Goal: Transaction & Acquisition: Purchase product/service

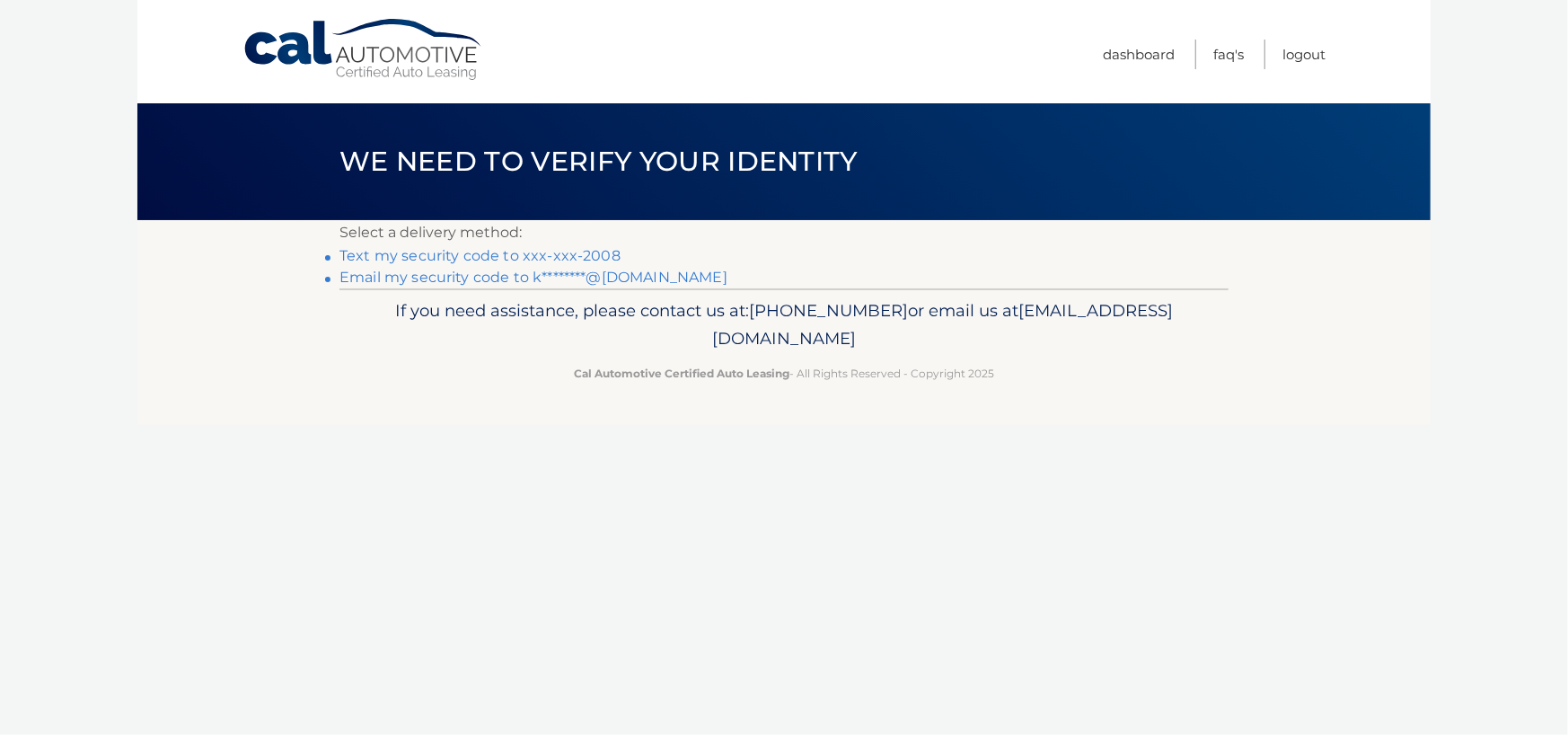
click at [537, 256] on link "Text my security code to xxx-xxx-2008" at bounding box center [480, 255] width 281 height 17
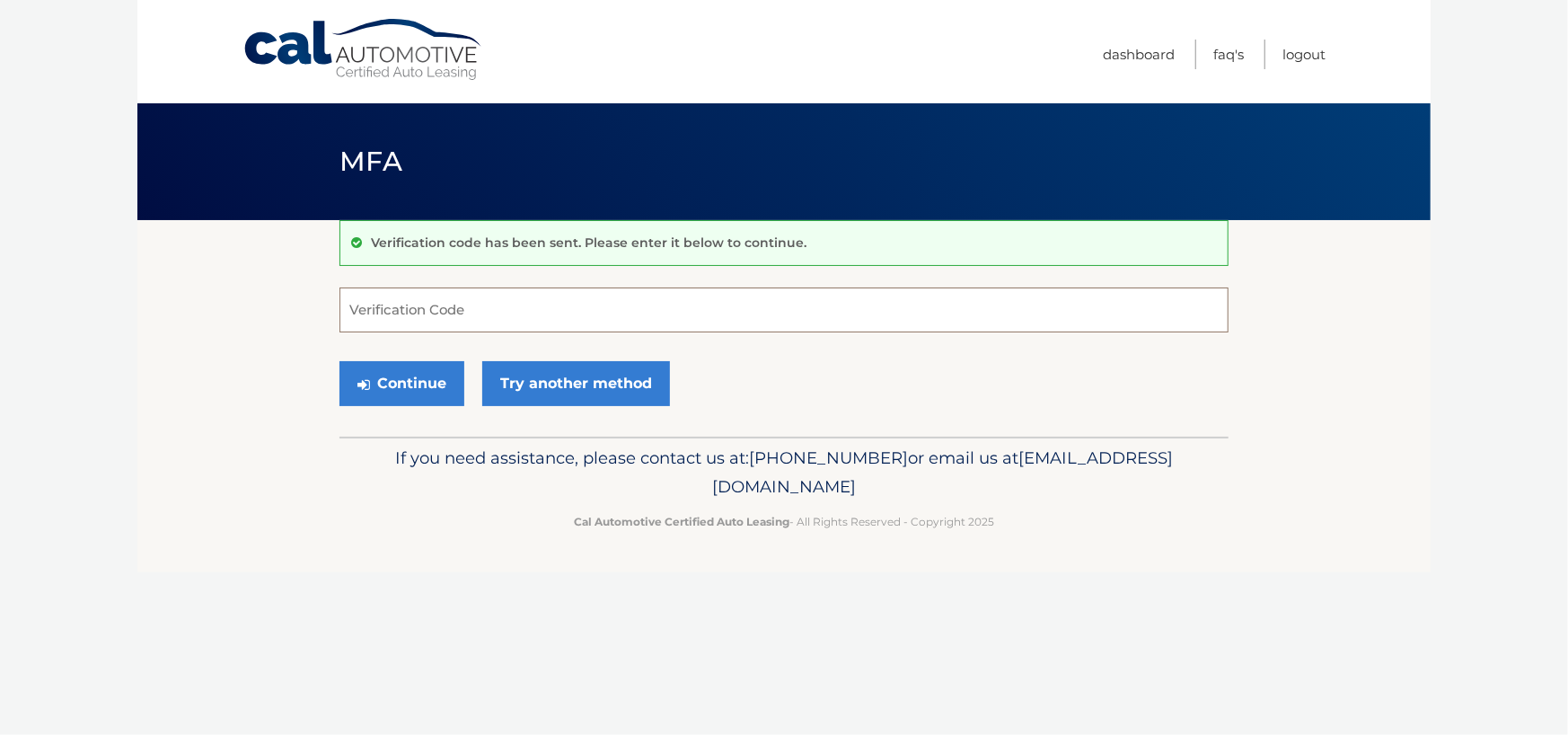
click at [539, 326] on input "Verification Code" at bounding box center [784, 309] width 889 height 44
type input "024425"
click at [340, 362] on button "Continue" at bounding box center [402, 383] width 124 height 44
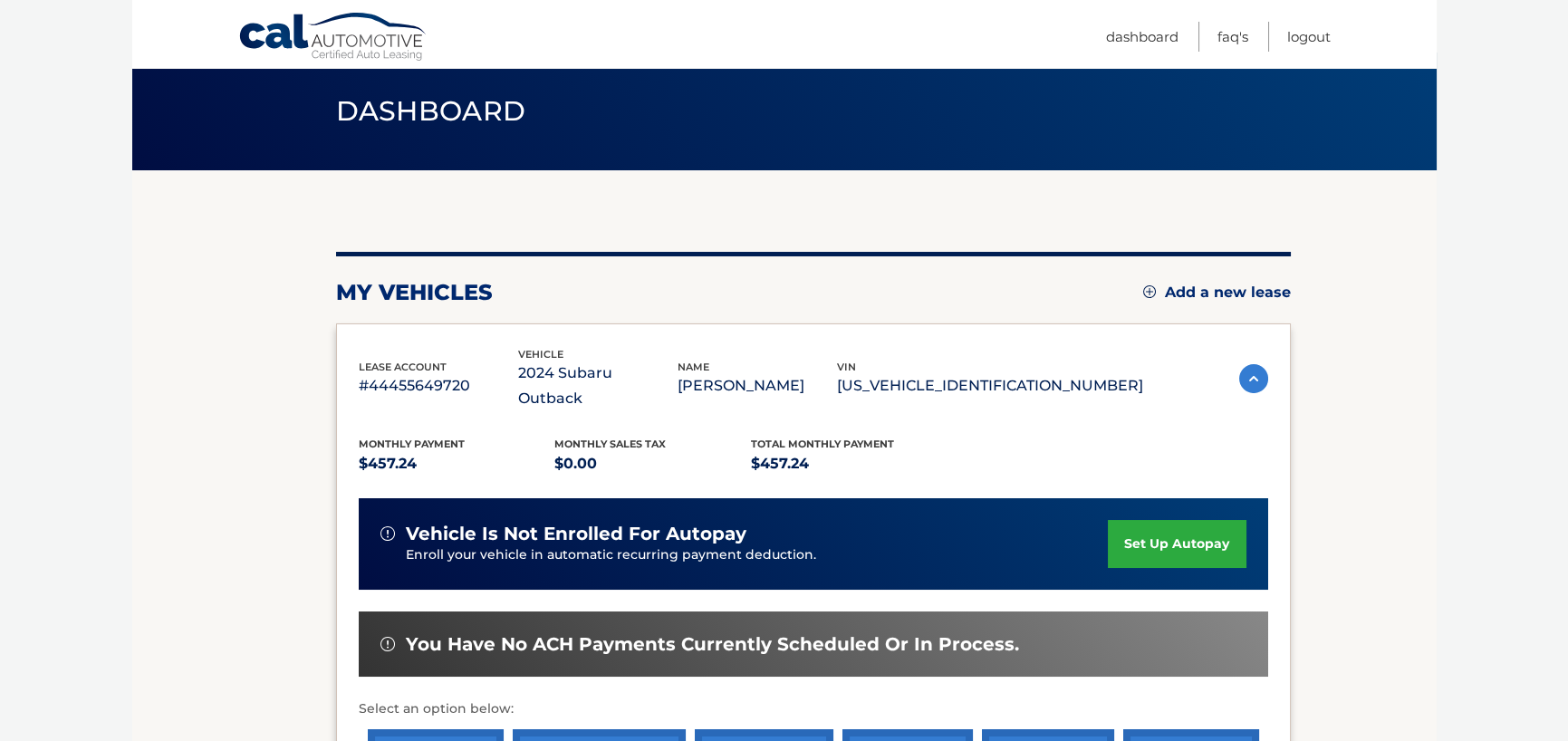
scroll to position [354, 0]
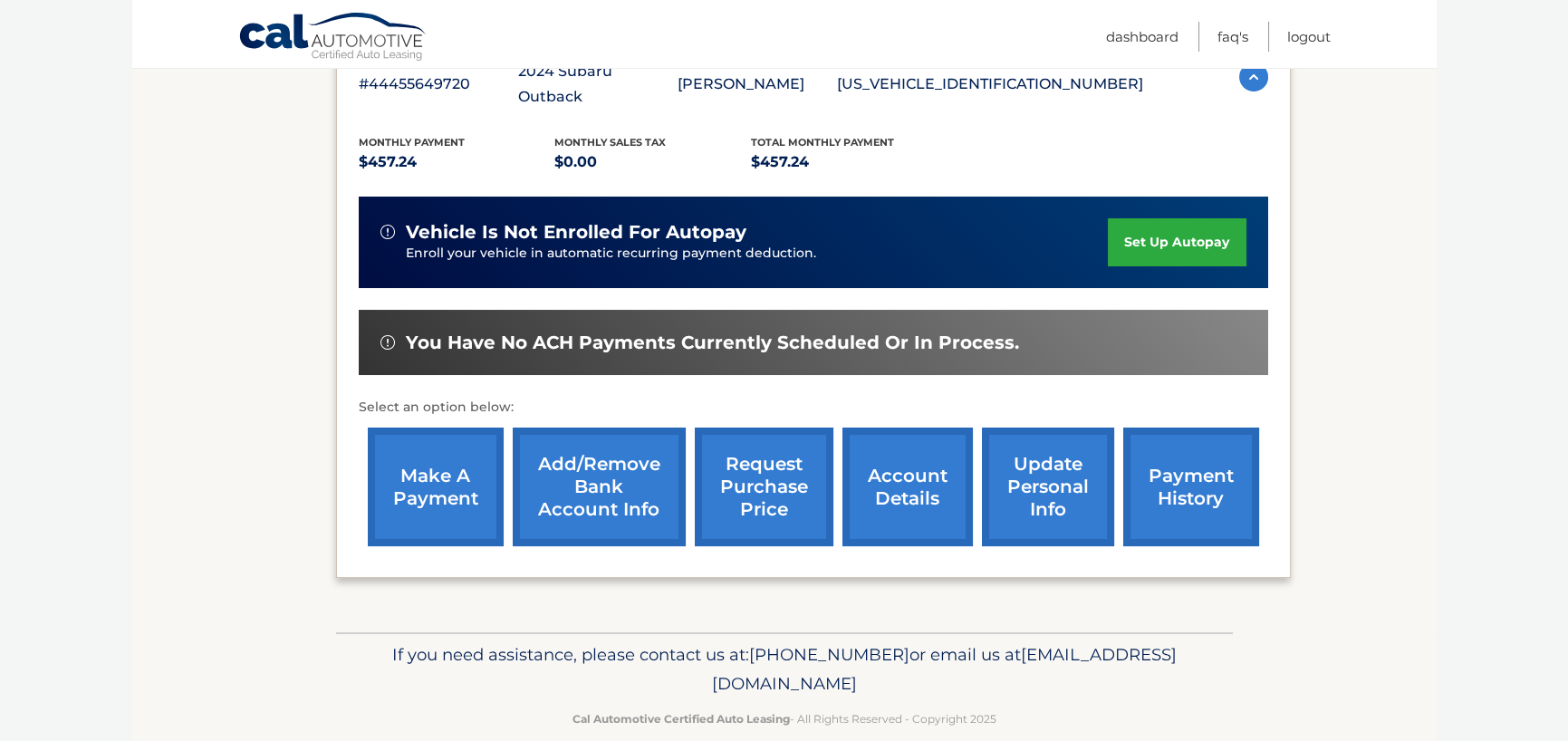
click at [443, 459] on link "make a payment" at bounding box center [435, 486] width 135 height 119
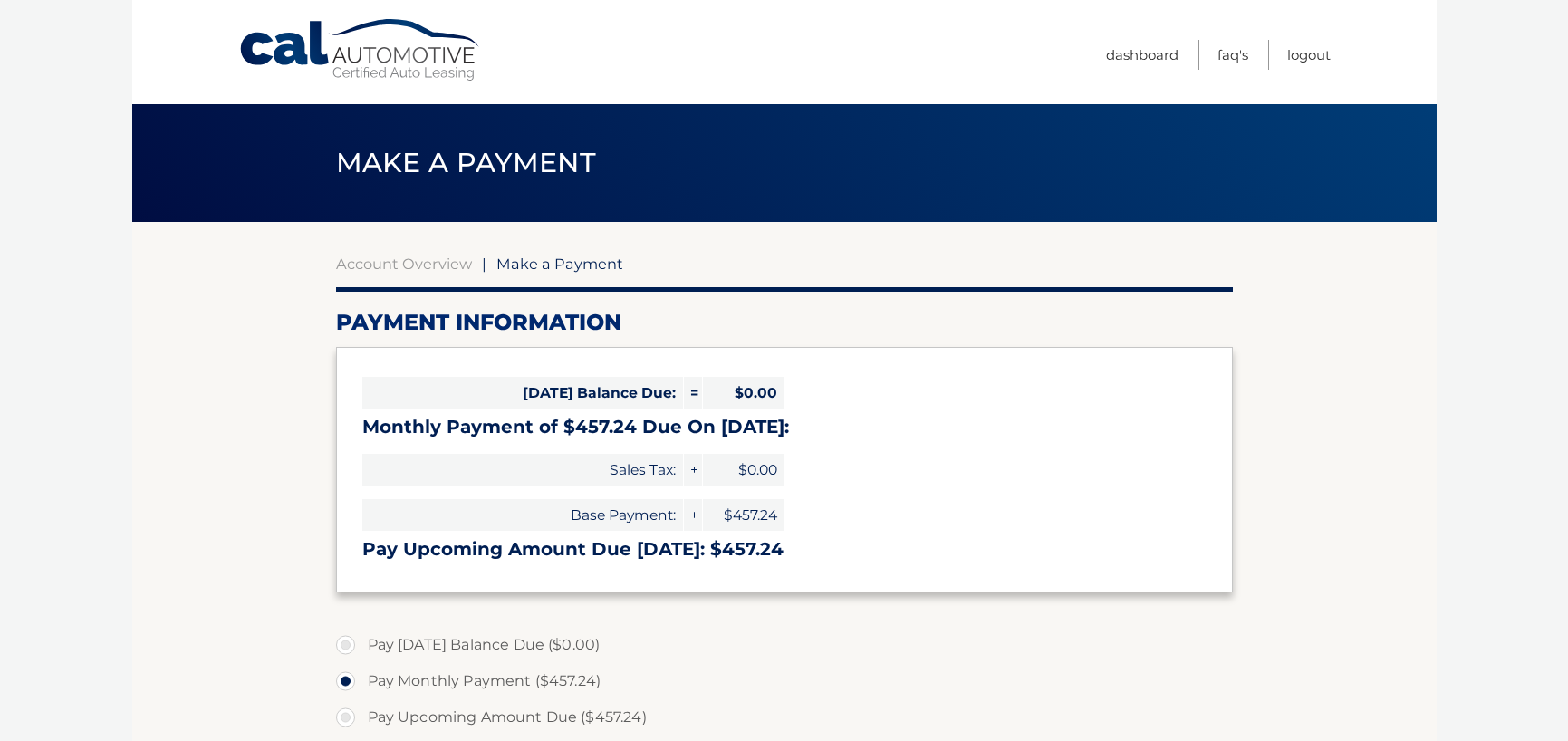
select select "MDkxMzA1MWItZDVmZC00NjVhLWExYTYtMDVlZDQ5NGM5ZGUy"
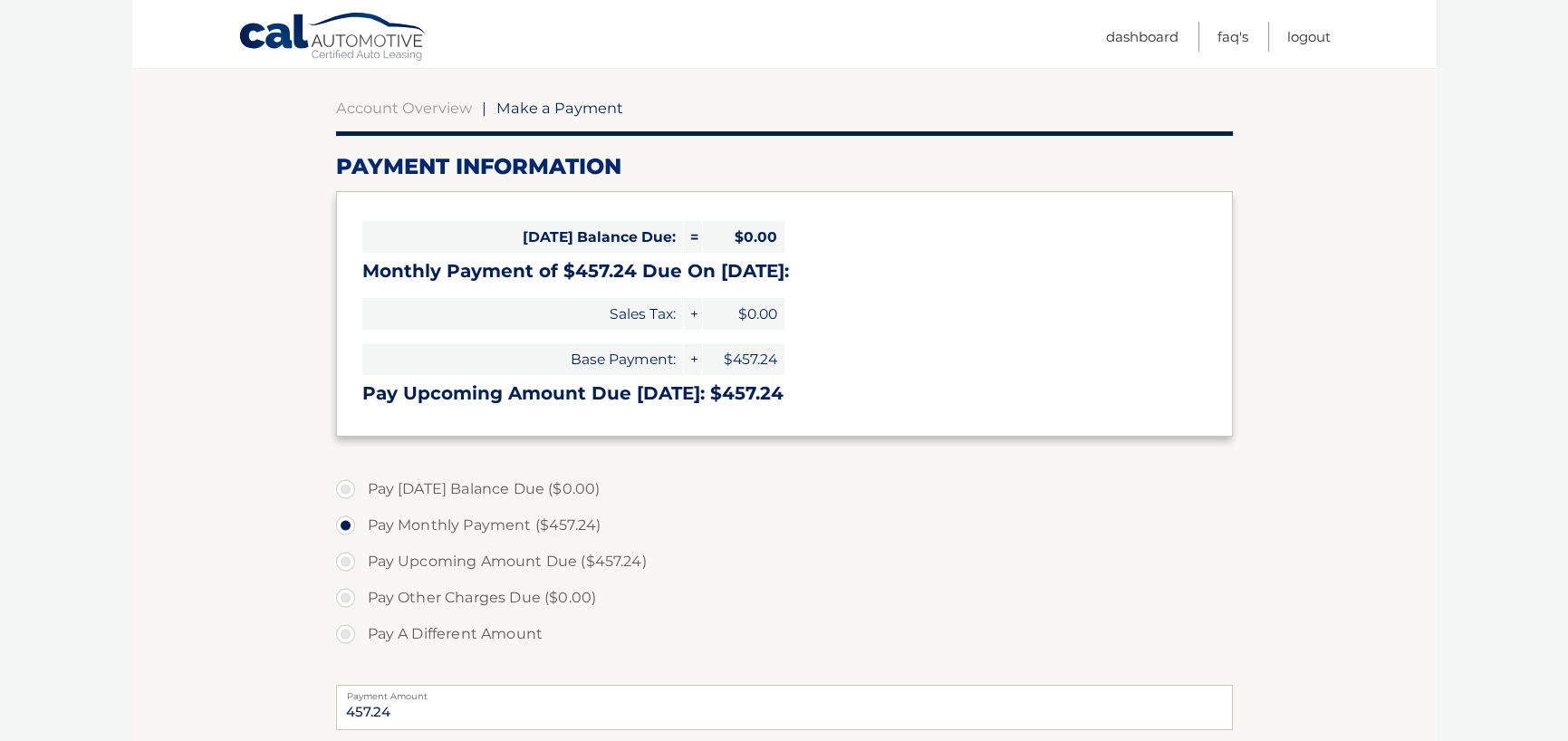
scroll to position [181, 0]
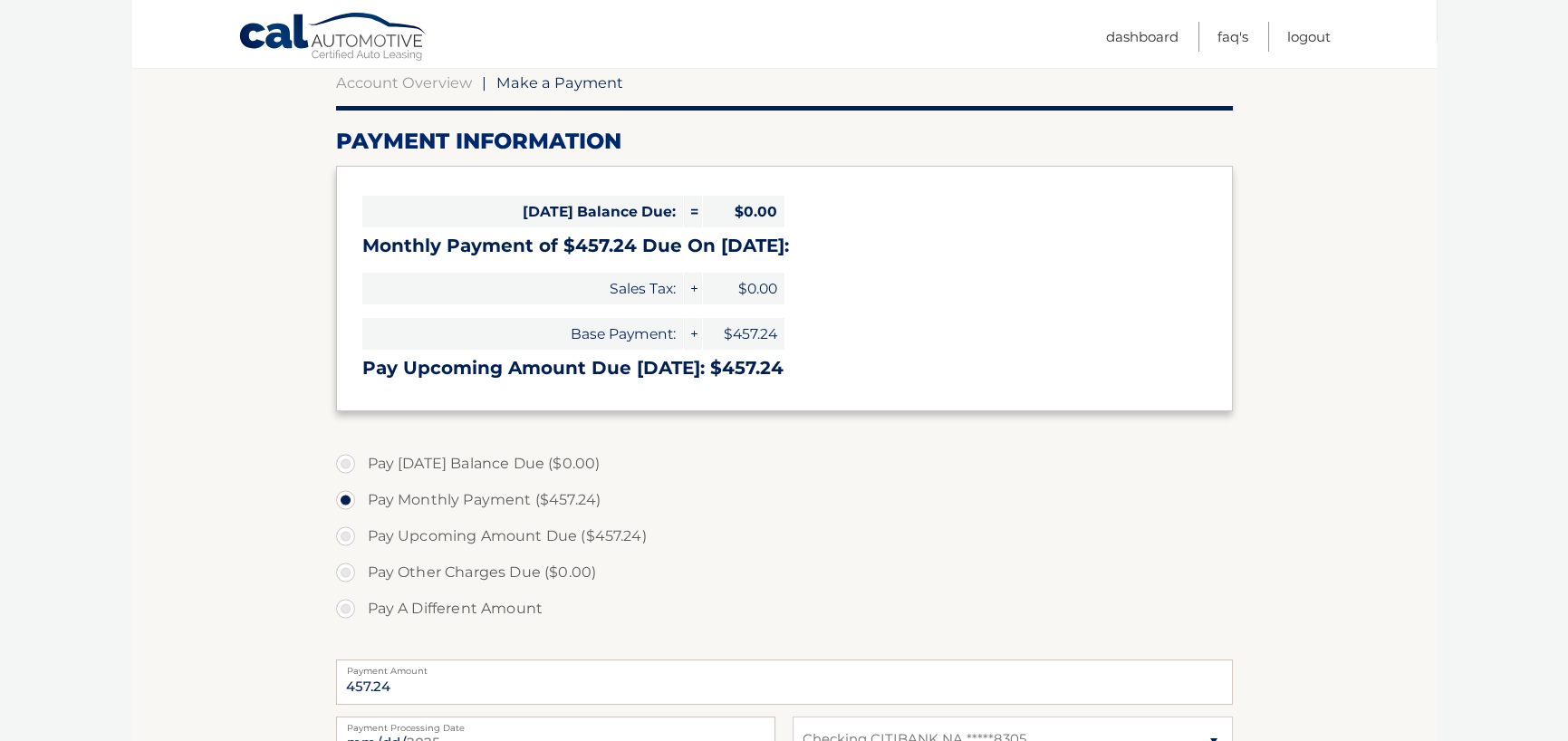
click at [345, 533] on label "Pay Upcoming Amount Due ($457.24)" at bounding box center [784, 536] width 897 height 36
click at [345, 533] on input "Pay Upcoming Amount Due ($457.24)" at bounding box center [353, 532] width 18 height 29
radio input "true"
click at [348, 504] on label "Pay Monthly Payment ($457.24)" at bounding box center [784, 500] width 897 height 36
click at [348, 504] on input "Pay Monthly Payment ($457.24)" at bounding box center [353, 496] width 18 height 29
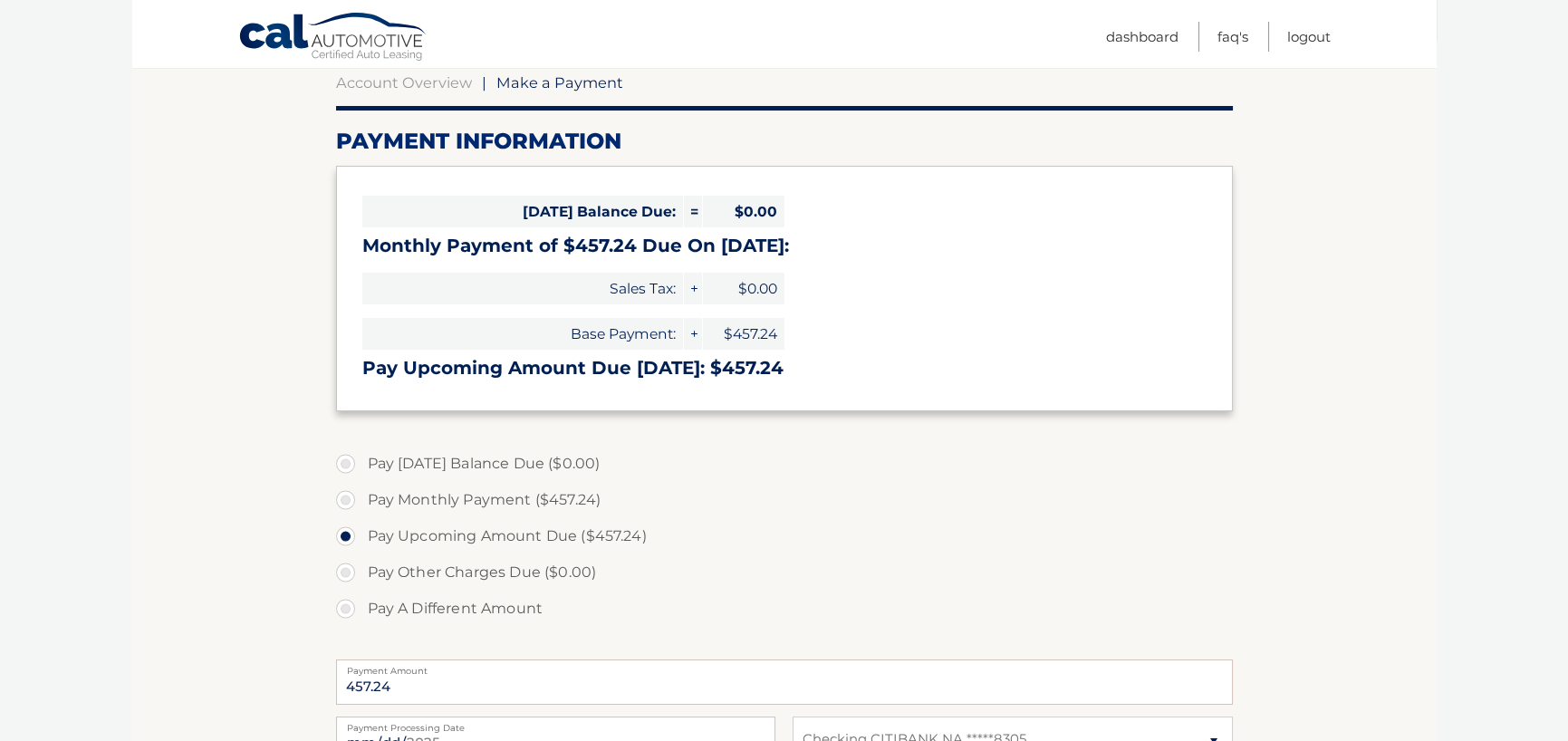
radio input "true"
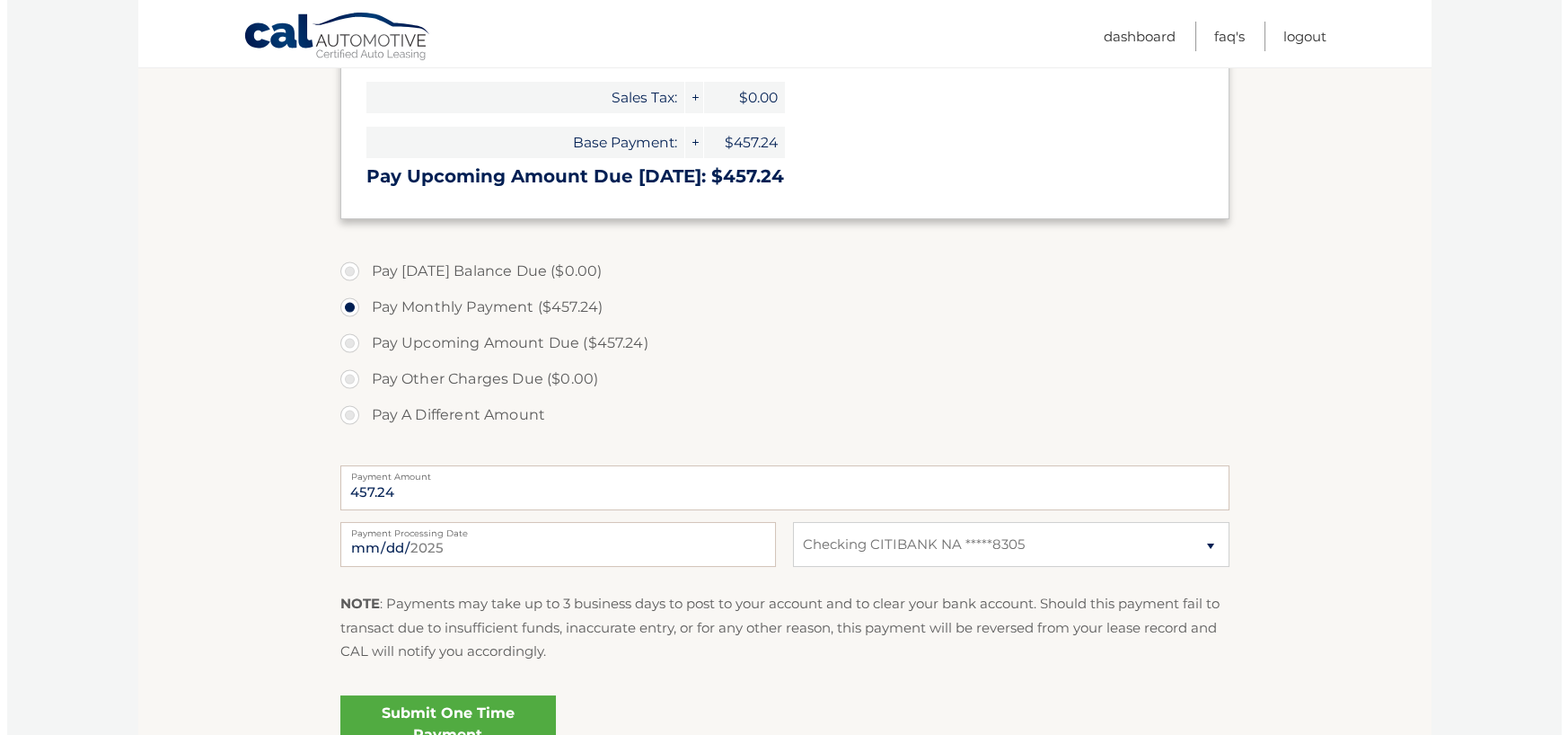
scroll to position [449, 0]
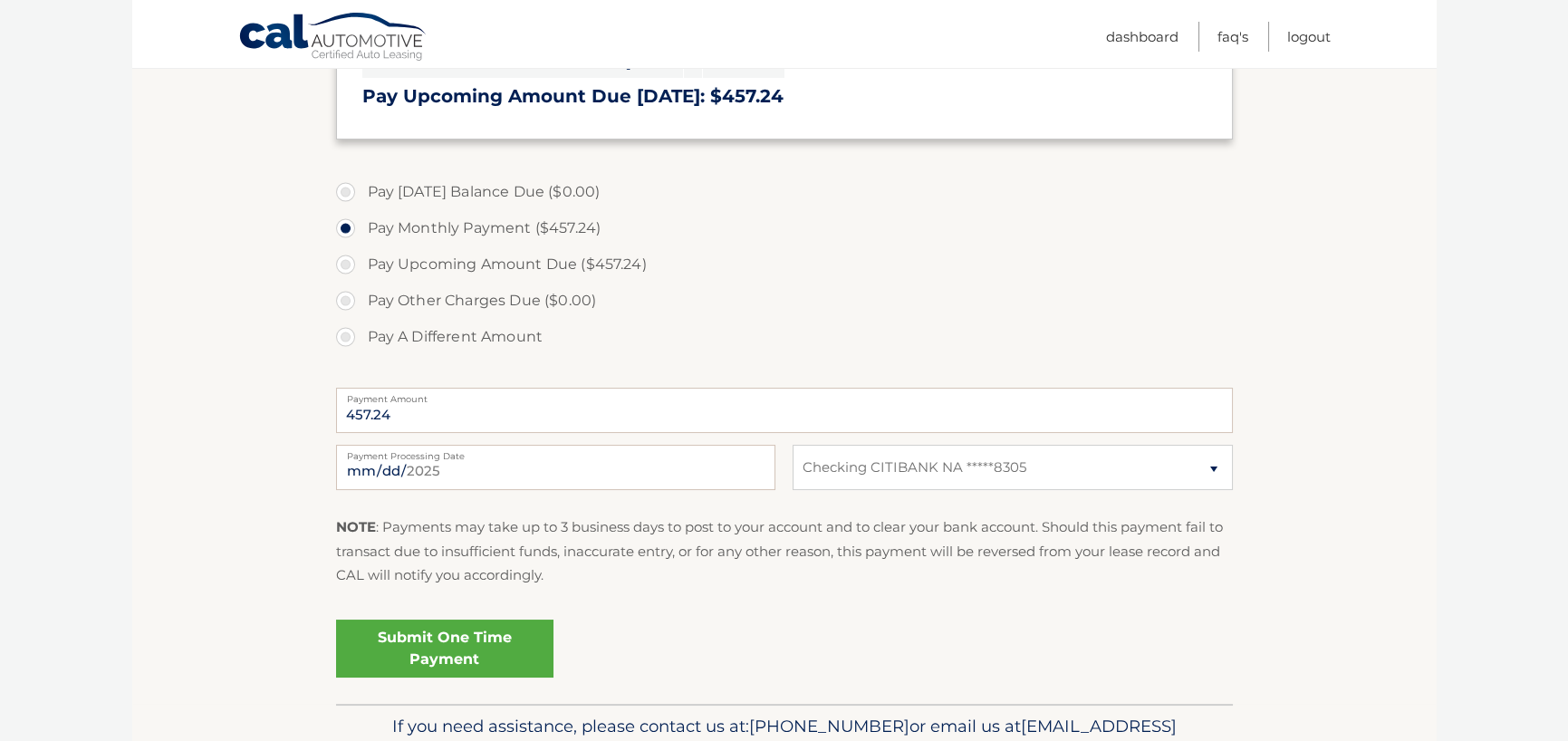
click at [452, 645] on link "Submit One Time Payment" at bounding box center [444, 648] width 217 height 58
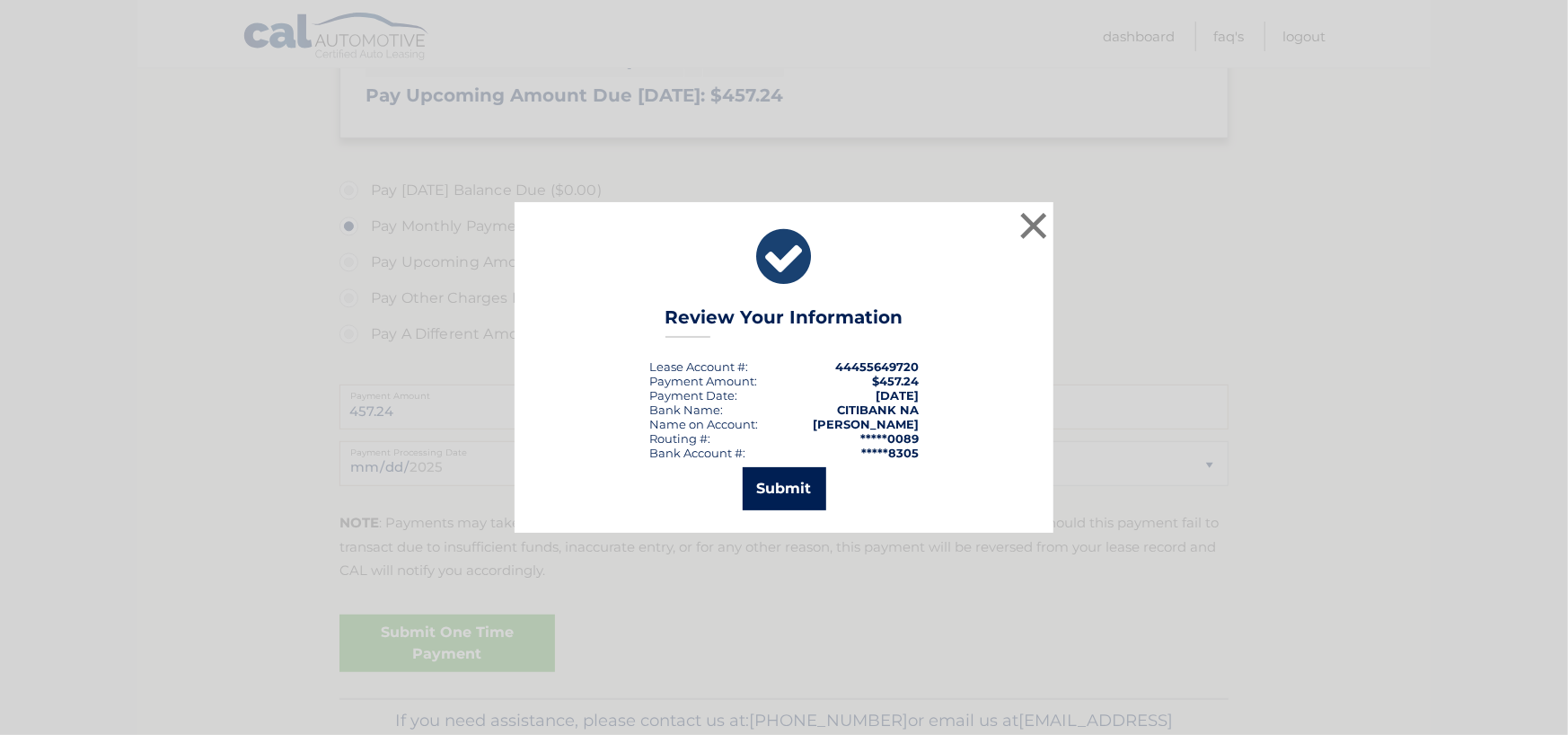
click at [781, 484] on button "Submit" at bounding box center [784, 489] width 84 height 43
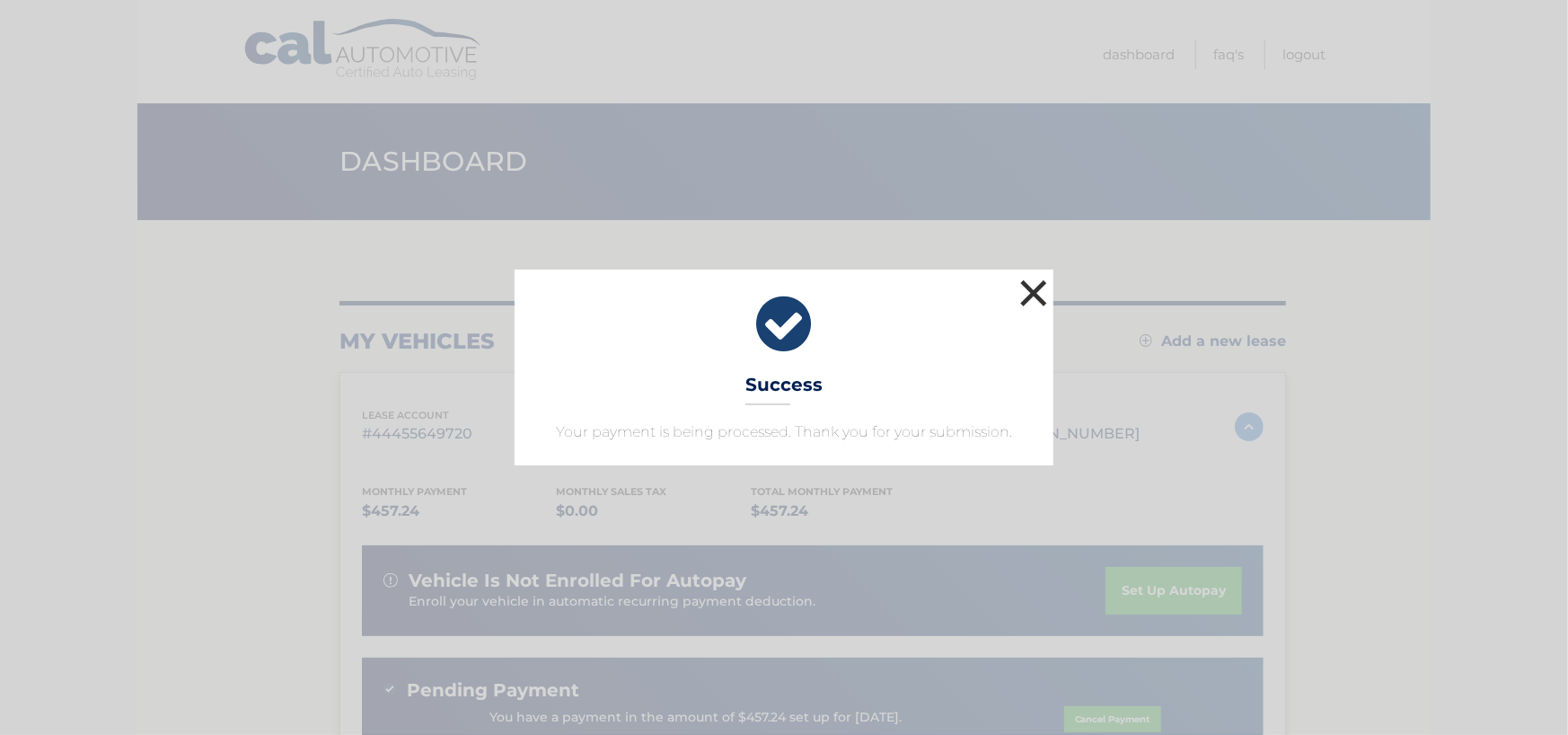
click at [1035, 292] on button "×" at bounding box center [1033, 292] width 36 height 36
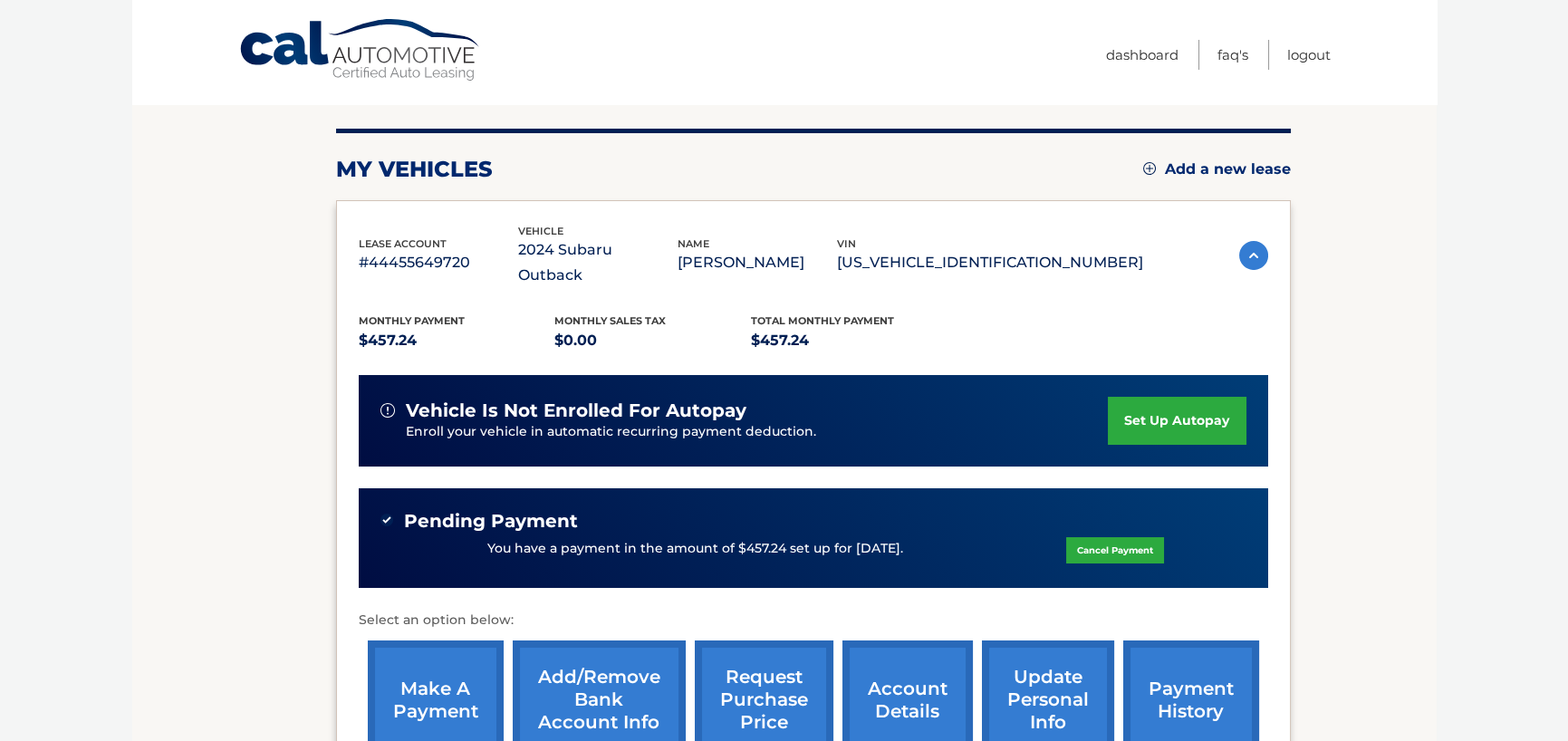
scroll to position [181, 0]
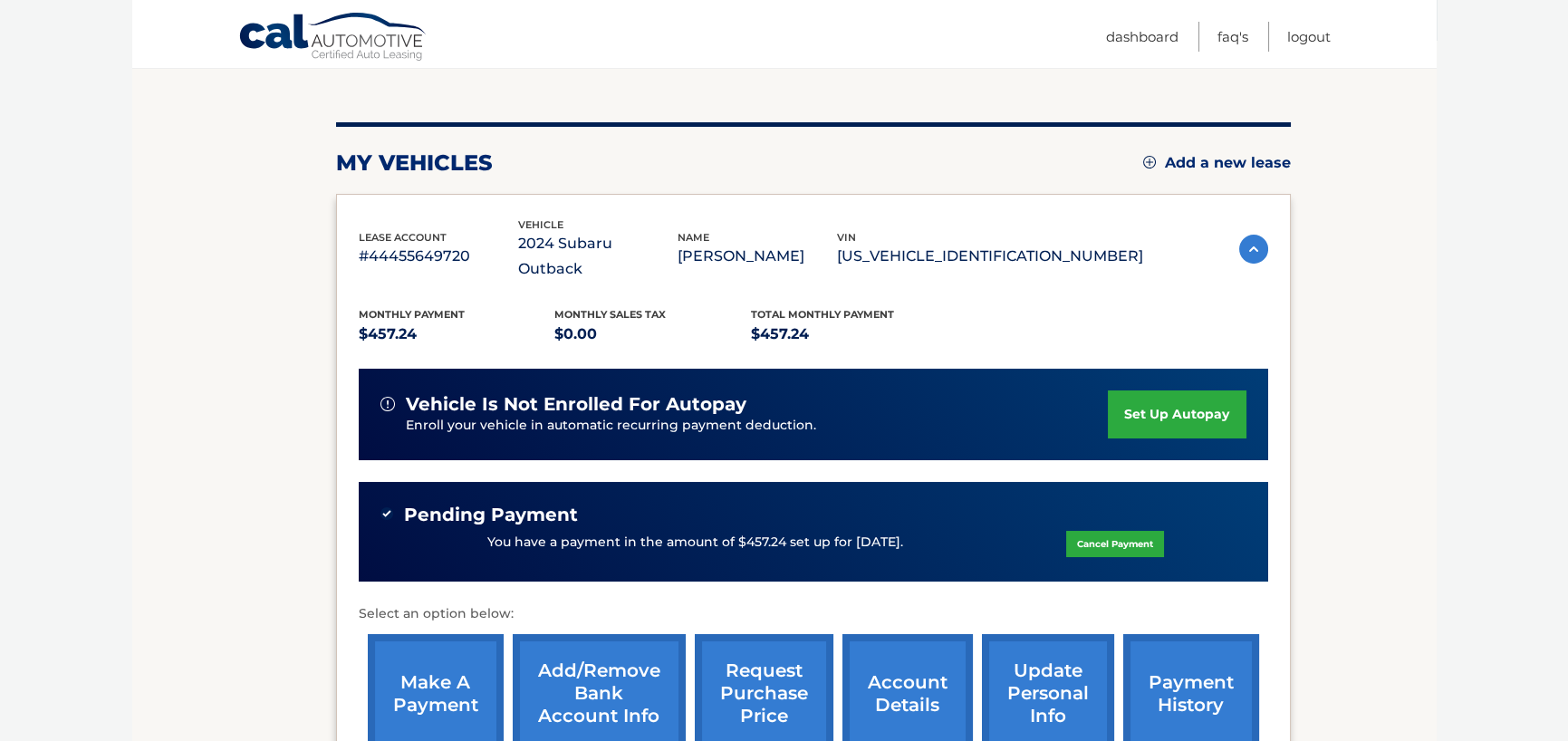
click at [680, 525] on div "You have a payment in the amount of $457.24 set up for 9/5/2025. Cancel Payment" at bounding box center [813, 542] width 866 height 35
click at [1303, 38] on link "Logout" at bounding box center [1309, 37] width 44 height 30
